Goal: Navigation & Orientation: Find specific page/section

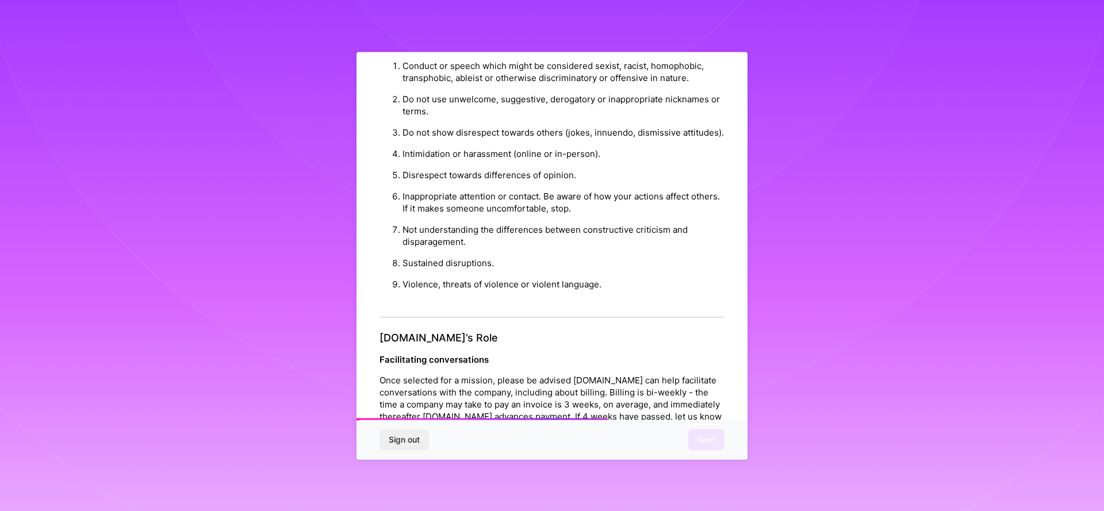
scroll to position [1174, 0]
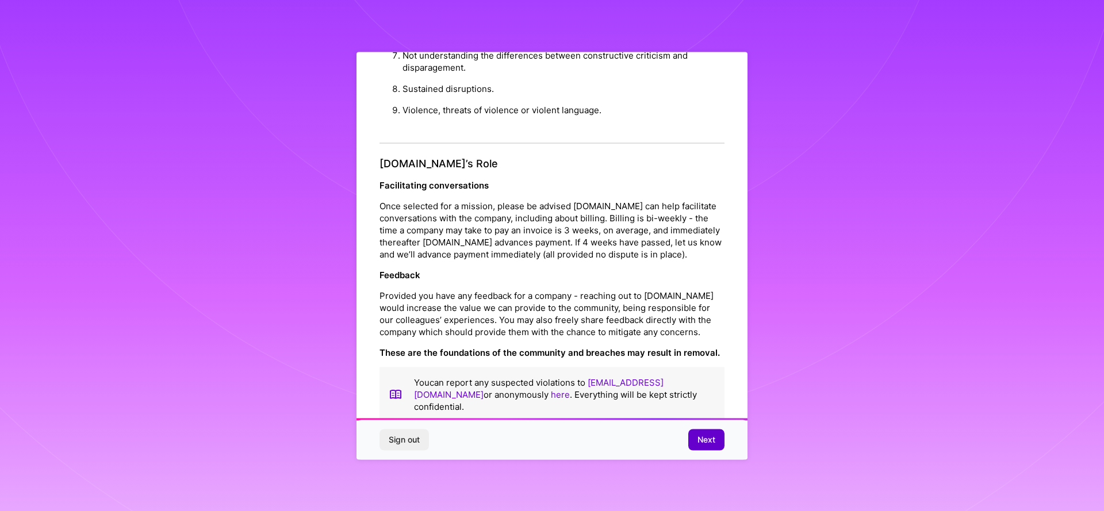
click at [705, 439] on span "Next" at bounding box center [706, 439] width 18 height 11
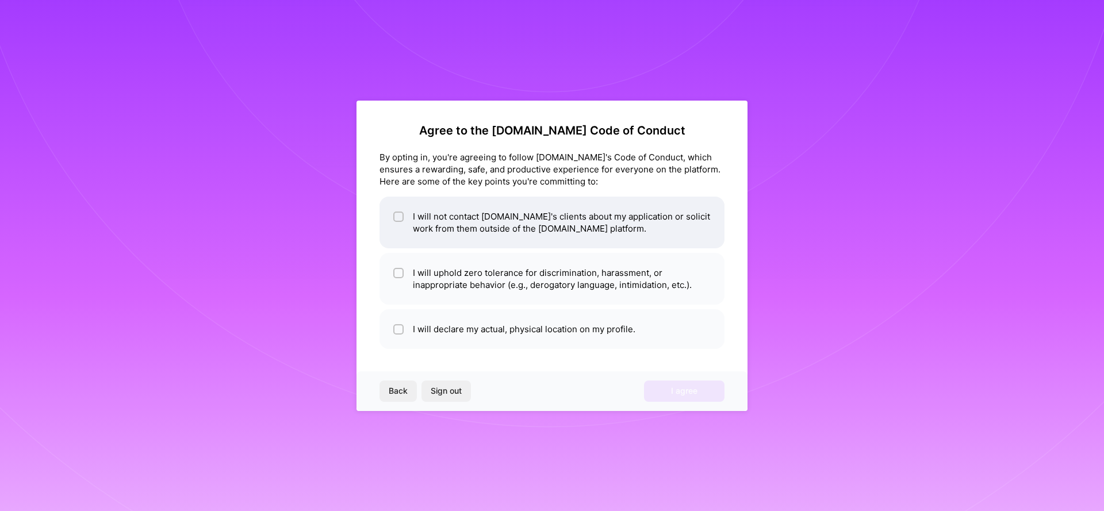
click at [525, 237] on li "I will not contact [DOMAIN_NAME]'s clients about my application or solicit work…" at bounding box center [551, 223] width 345 height 52
checkbox input "true"
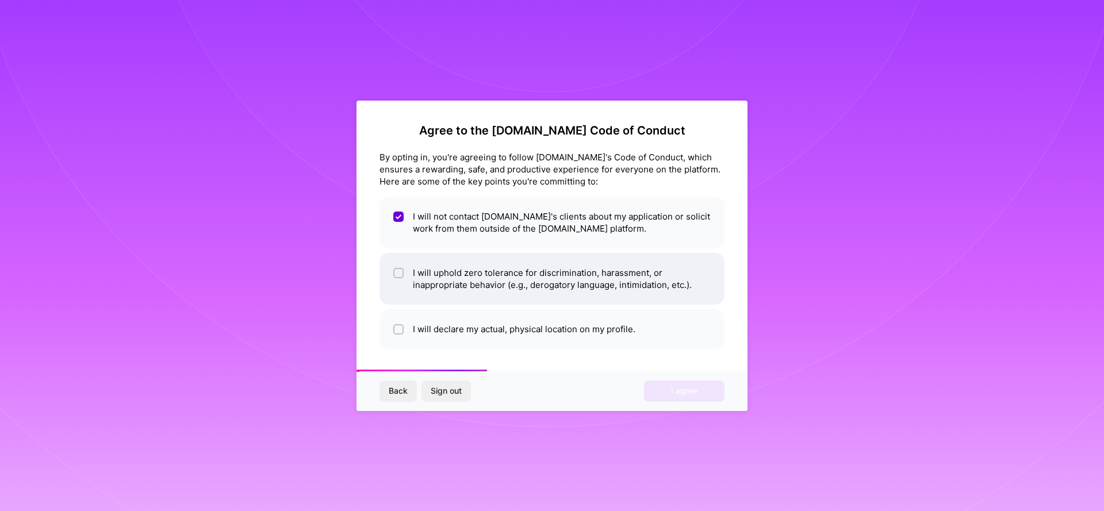
click at [542, 297] on li "I will uphold zero tolerance for discrimination, harassment, or inappropriate b…" at bounding box center [551, 279] width 345 height 52
checkbox input "true"
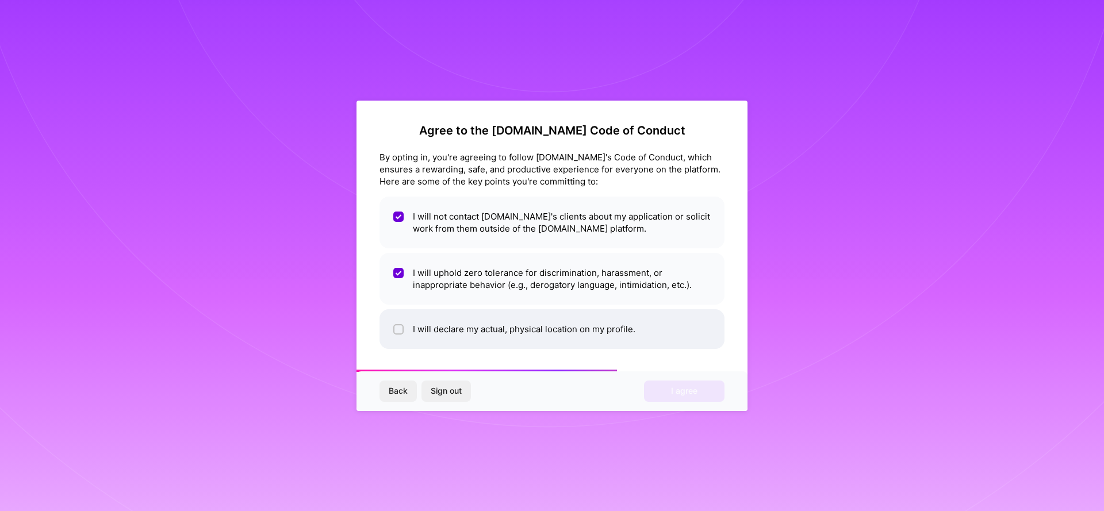
click at [560, 332] on li "I will declare my actual, physical location on my profile." at bounding box center [551, 329] width 345 height 40
checkbox input "true"
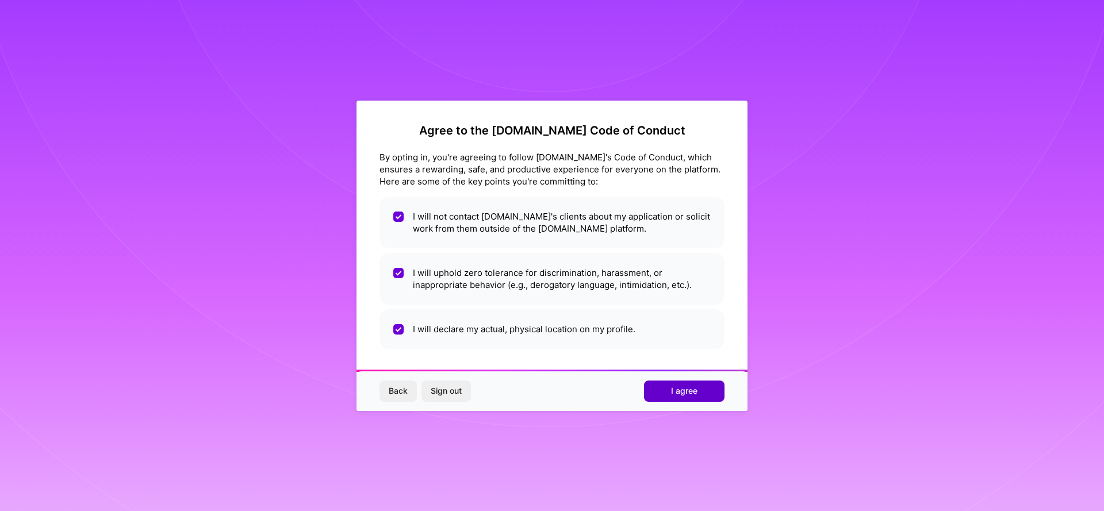
click at [698, 387] on button "I agree" at bounding box center [684, 391] width 80 height 21
